Goal: Task Accomplishment & Management: Use online tool/utility

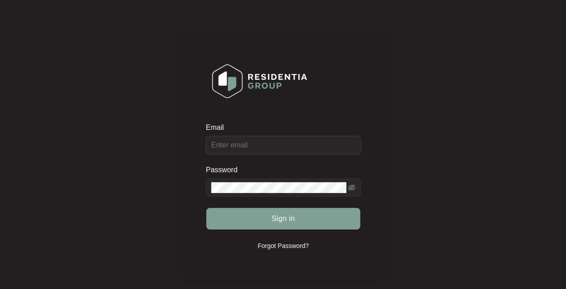
type input "[EMAIL_ADDRESS][DOMAIN_NAME]"
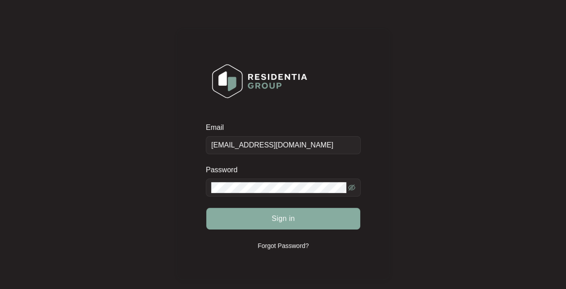
click at [284, 220] on span "Sign in" at bounding box center [282, 218] width 23 height 11
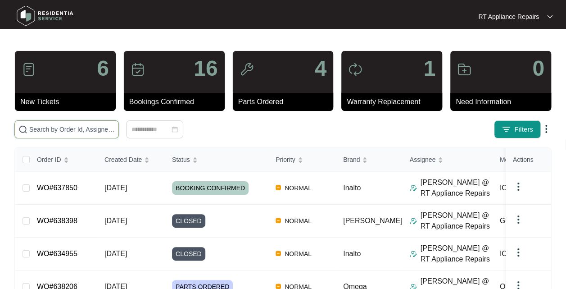
click at [73, 132] on input "text" at bounding box center [72, 129] width 86 height 10
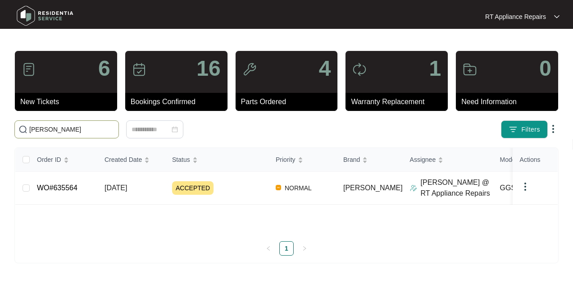
type input "[PERSON_NAME]"
click at [162, 188] on td "[DATE]" at bounding box center [131, 187] width 68 height 33
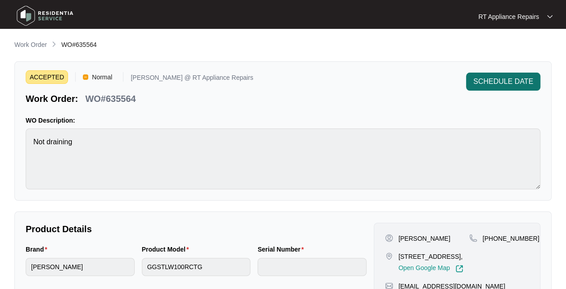
click at [510, 83] on span "SCHEDULE DATE" at bounding box center [503, 81] width 60 height 11
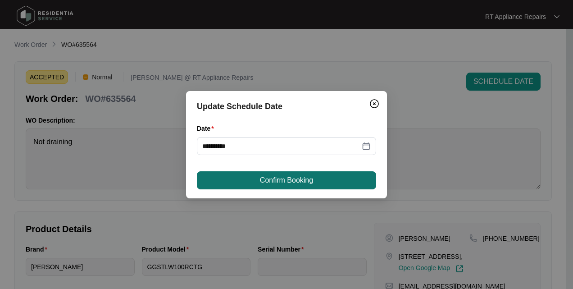
click at [292, 181] on span "Confirm Booking" at bounding box center [286, 180] width 53 height 11
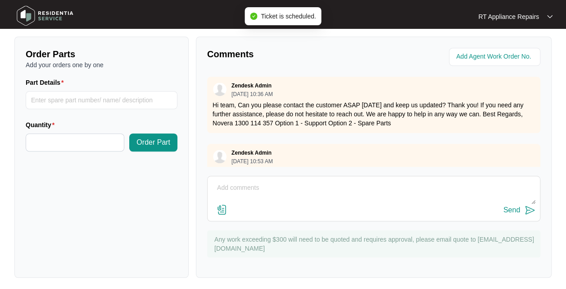
scroll to position [334, 0]
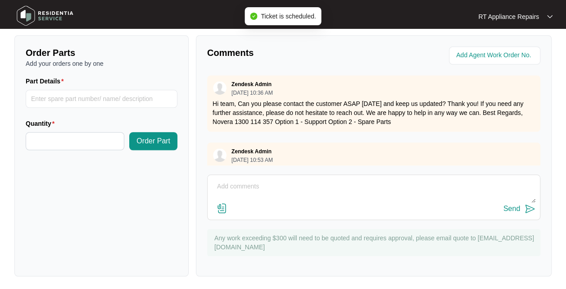
click at [275, 188] on textarea at bounding box center [373, 190] width 323 height 23
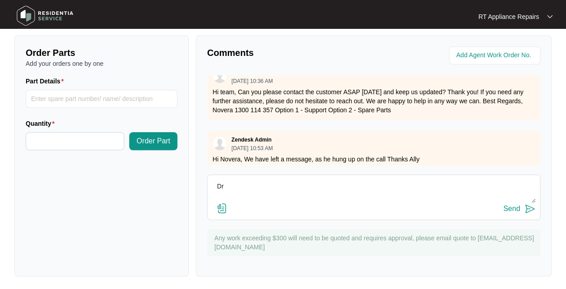
scroll to position [22, 0]
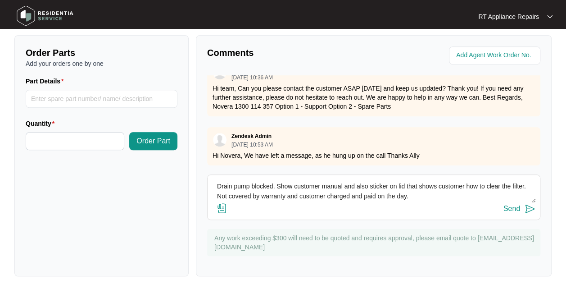
type textarea "Drain pump blocked. Show customer manual and also sticker on lid that shows cus…"
click at [528, 212] on button "Send" at bounding box center [519, 209] width 32 height 12
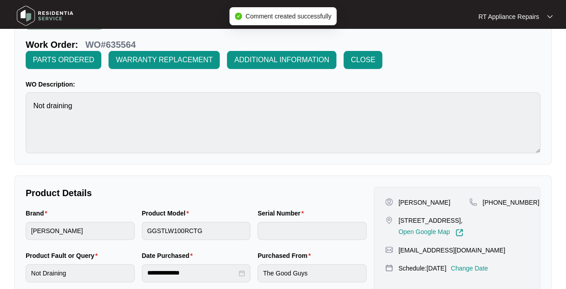
scroll to position [0, 0]
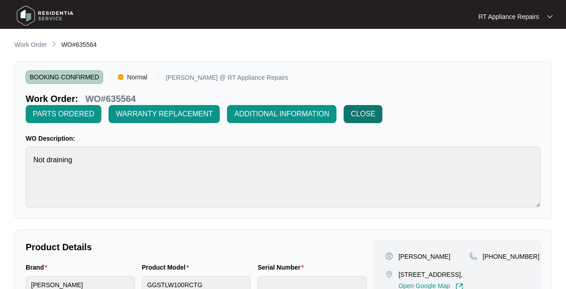
click at [366, 114] on span "CLOSE" at bounding box center [363, 113] width 24 height 11
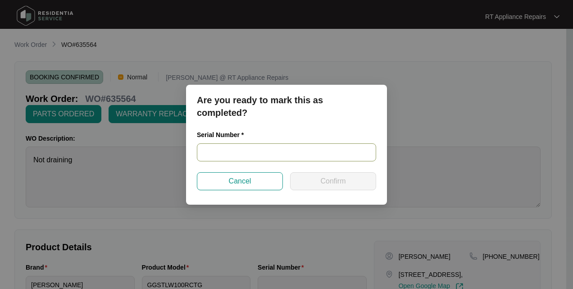
click at [247, 149] on input "text" at bounding box center [286, 152] width 179 height 18
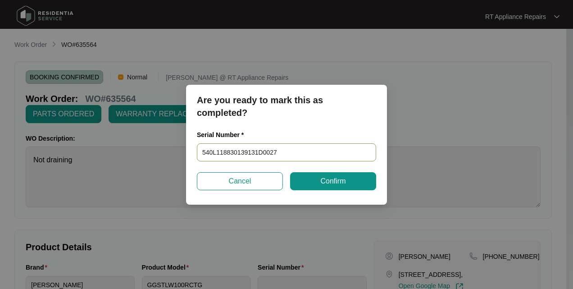
type input "540L118830139131D00278"
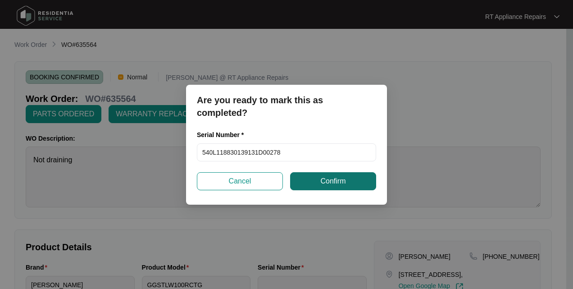
click at [342, 185] on span "Confirm" at bounding box center [332, 181] width 25 height 11
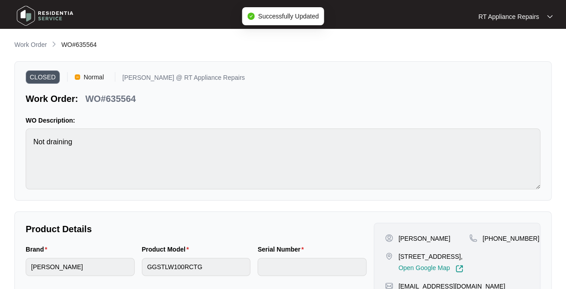
click at [543, 15] on div "RT Appliance Repairs" at bounding box center [515, 16] width 74 height 9
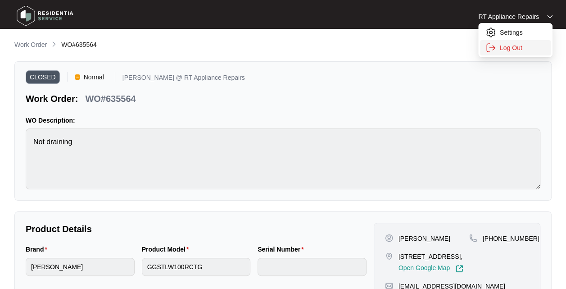
click at [519, 50] on p "Log Out" at bounding box center [522, 47] width 45 height 9
